Goal: Check status: Check status

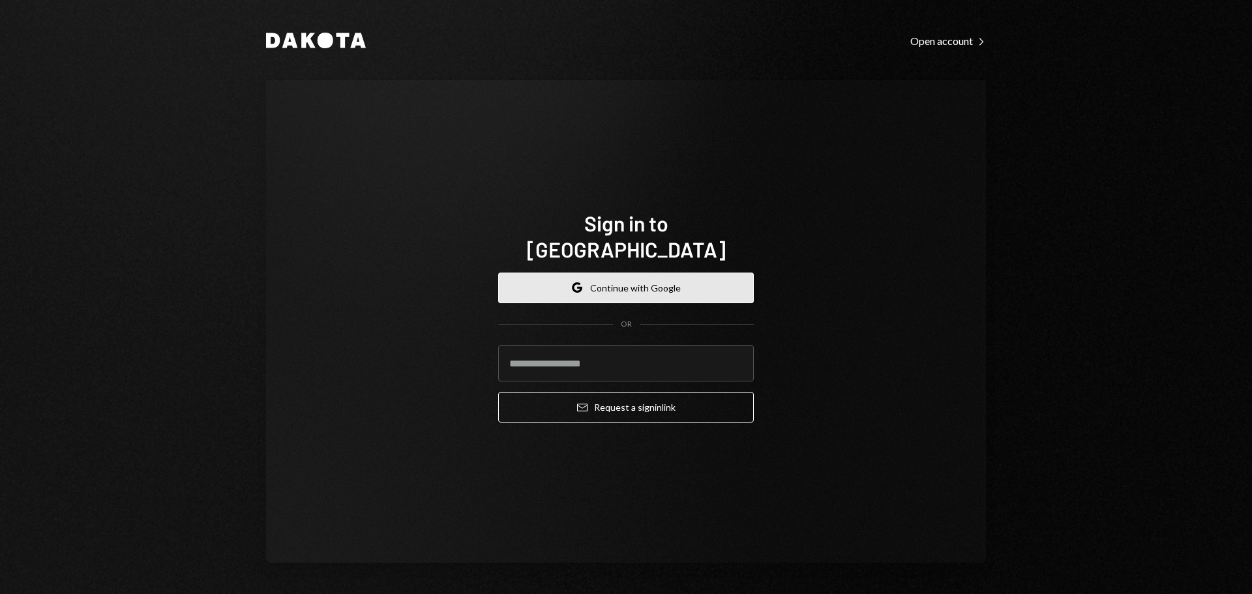
click at [617, 282] on button "Google Continue with Google" at bounding box center [626, 287] width 256 height 31
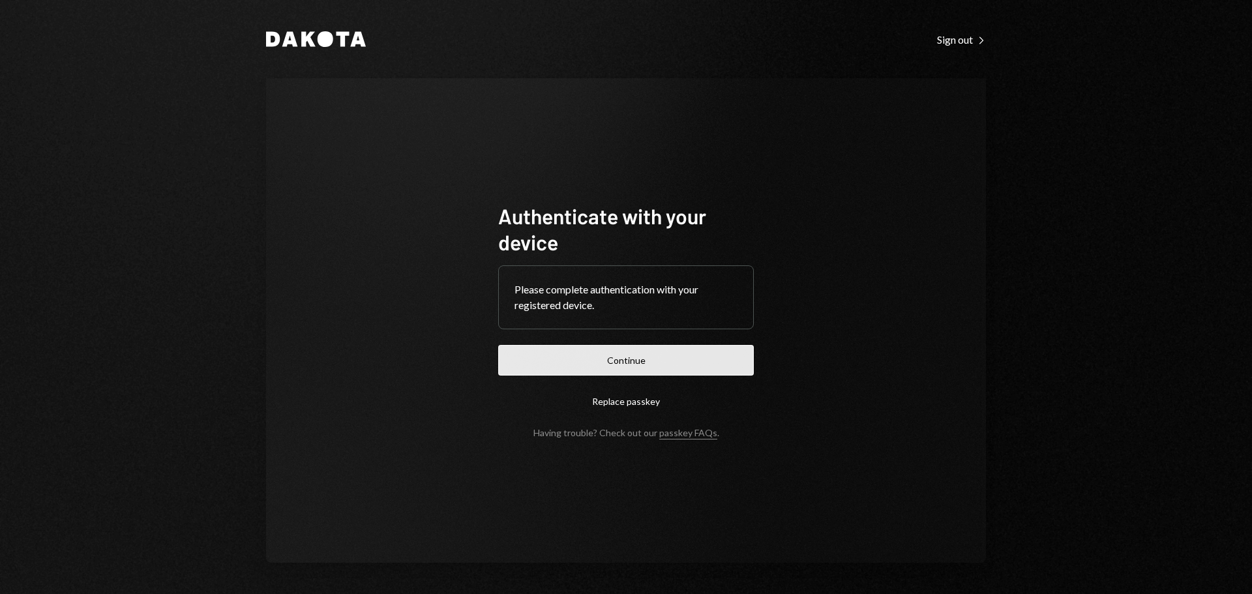
click at [632, 353] on button "Continue" at bounding box center [626, 360] width 256 height 31
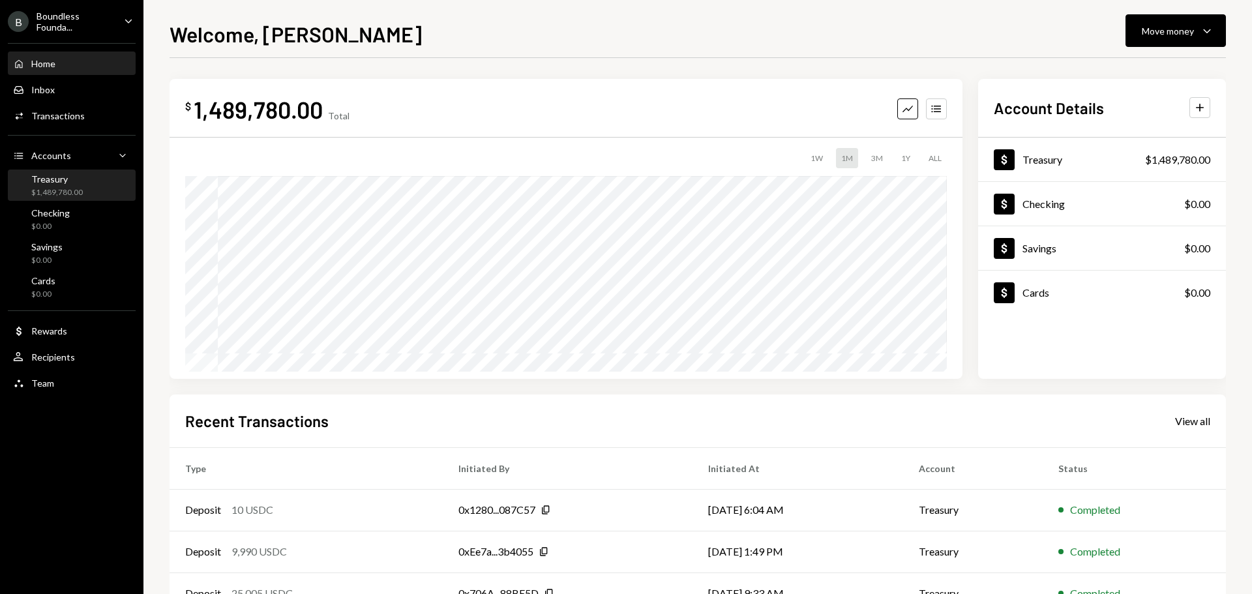
click at [70, 187] on div "$1,489,780.00" at bounding box center [56, 192] width 51 height 11
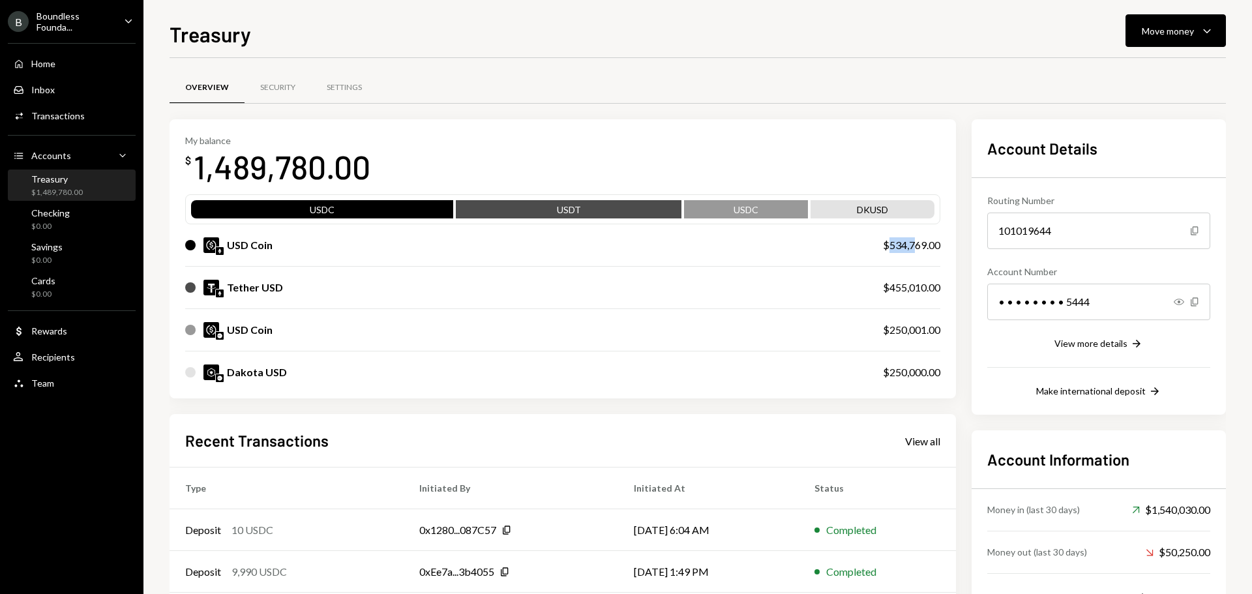
drag, startPoint x: 888, startPoint y: 244, endPoint x: 930, endPoint y: 242, distance: 41.7
click at [920, 244] on div "$534,769.00" at bounding box center [911, 245] width 57 height 16
click at [945, 244] on div "My balance $ 1,489,780.00 USDC USDT USDC DKUSD USD Coin $534,769.00 Tether USD …" at bounding box center [562, 259] width 786 height 280
drag, startPoint x: 382, startPoint y: 169, endPoint x: 174, endPoint y: 131, distance: 211.4
click at [174, 131] on div "My balance $ 1,489,780.00 USDC USDT USDC DKUSD USD Coin $534,769.00 Tether USD …" at bounding box center [562, 259] width 786 height 280
